Goal: Task Accomplishment & Management: Manage account settings

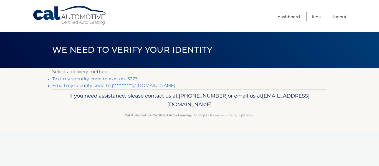
click at [133, 79] on link "Text my security code to xxx-xxx-3223" at bounding box center [94, 78] width 85 height 5
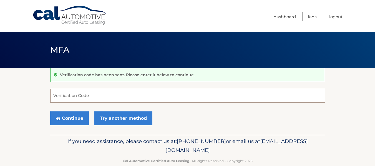
click at [112, 96] on input "Verification Code" at bounding box center [187, 96] width 275 height 14
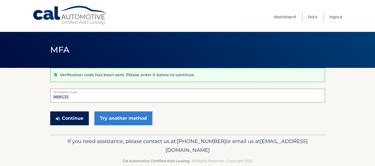
type input "988535"
click at [66, 117] on button "Continue" at bounding box center [69, 119] width 39 height 14
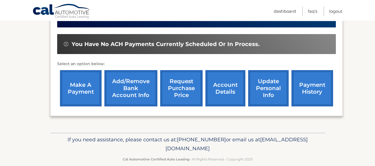
scroll to position [162, 0]
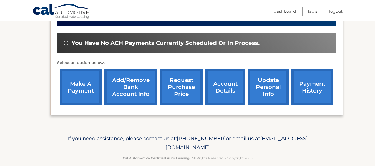
click at [229, 90] on link "account details" at bounding box center [225, 87] width 40 height 36
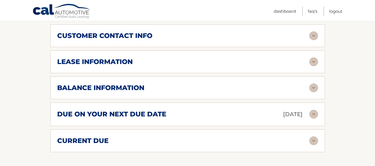
scroll to position [293, 0]
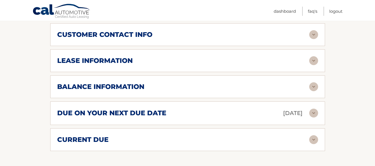
click at [315, 113] on img at bounding box center [313, 113] width 9 height 9
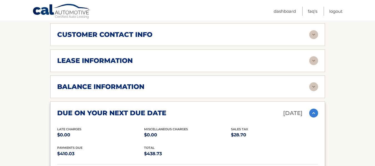
click at [315, 113] on img at bounding box center [313, 113] width 9 height 9
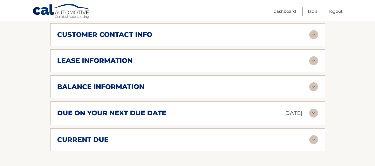
click at [315, 86] on img at bounding box center [313, 86] width 9 height 9
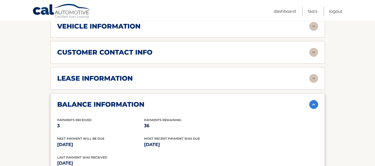
scroll to position [278, 0]
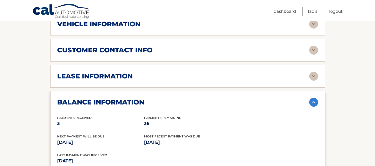
click at [311, 100] on img at bounding box center [313, 102] width 9 height 9
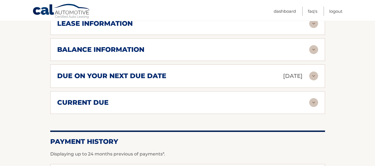
scroll to position [334, 0]
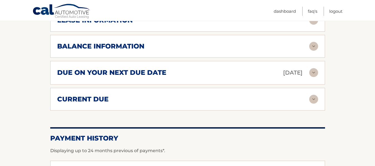
click at [313, 102] on img at bounding box center [313, 99] width 9 height 9
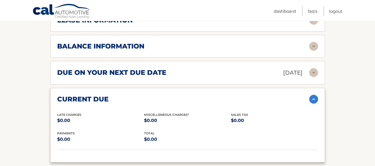
click at [313, 102] on img at bounding box center [313, 99] width 9 height 9
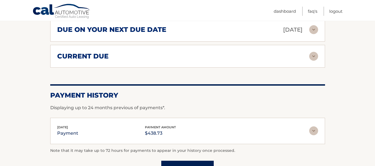
scroll to position [396, 0]
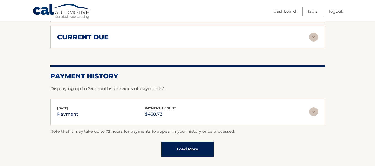
click at [313, 111] on img at bounding box center [313, 111] width 9 height 9
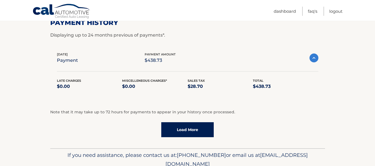
scroll to position [452, 0]
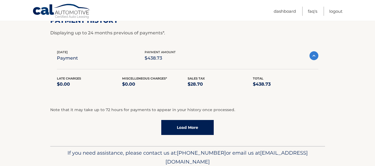
click at [203, 135] on link "Load More" at bounding box center [187, 127] width 52 height 15
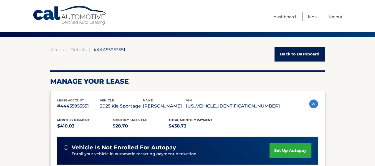
scroll to position [0, 0]
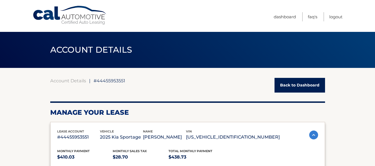
click at [315, 84] on link "Back to Dashboard" at bounding box center [299, 85] width 50 height 15
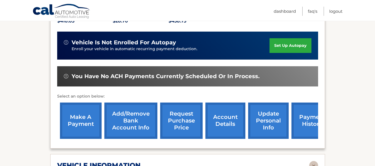
scroll to position [35, 0]
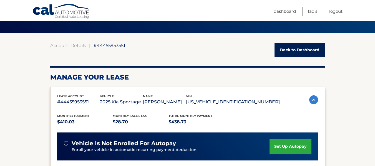
click at [316, 102] on img at bounding box center [313, 99] width 9 height 9
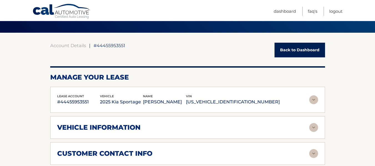
click at [316, 102] on img at bounding box center [313, 99] width 9 height 9
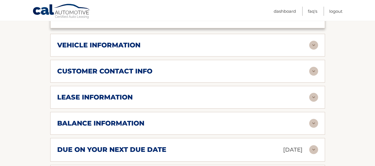
scroll to position [291, 0]
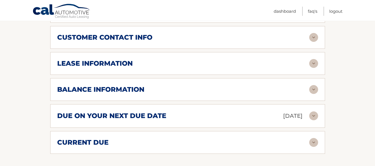
click at [316, 63] on img at bounding box center [313, 63] width 9 height 9
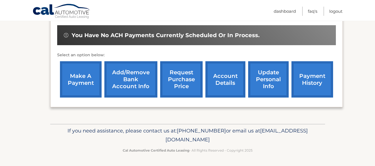
scroll to position [51, 0]
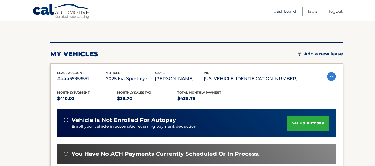
click at [287, 11] on link "Dashboard" at bounding box center [285, 11] width 22 height 9
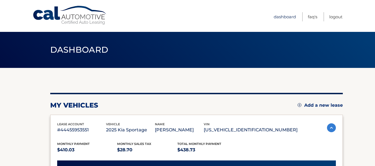
click at [275, 15] on link "Dashboard" at bounding box center [285, 16] width 22 height 9
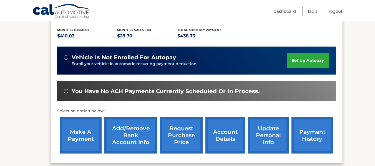
scroll to position [116, 0]
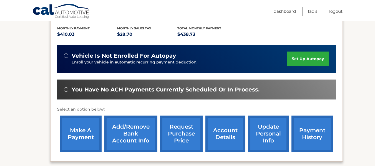
click at [225, 134] on link "account details" at bounding box center [225, 134] width 40 height 36
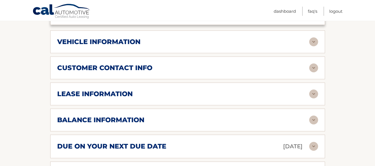
scroll to position [264, 0]
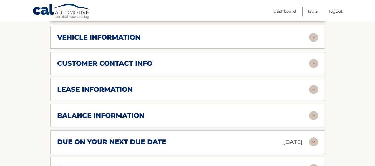
click at [316, 89] on img at bounding box center [313, 89] width 9 height 9
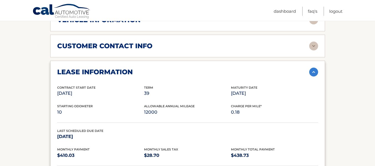
scroll to position [283, 0]
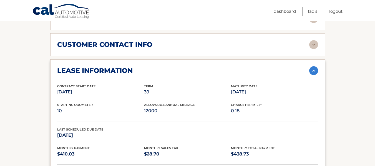
click at [314, 68] on img at bounding box center [313, 70] width 9 height 9
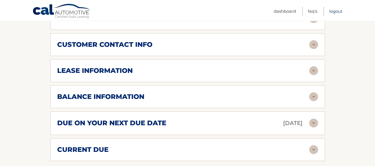
click at [335, 12] on link "Logout" at bounding box center [335, 11] width 13 height 9
